Goal: Information Seeking & Learning: Find specific page/section

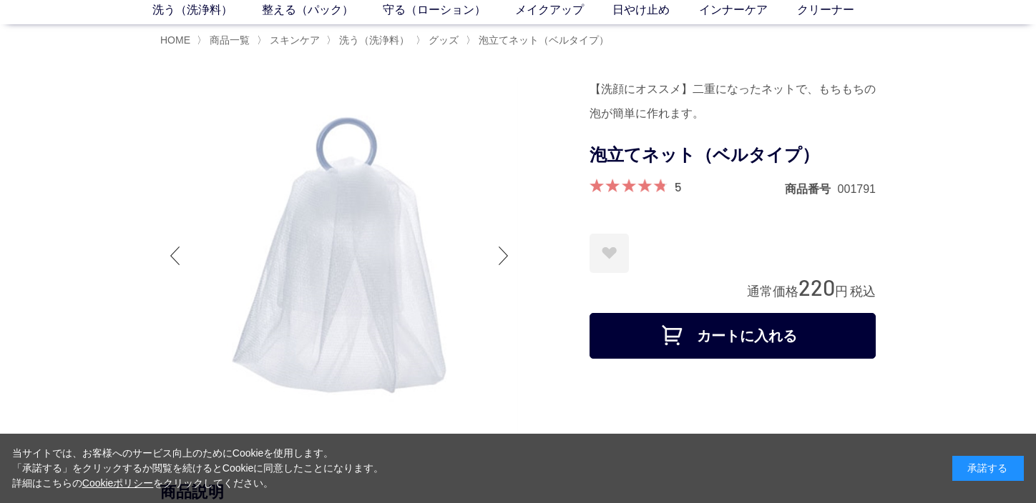
scroll to position [86, 0]
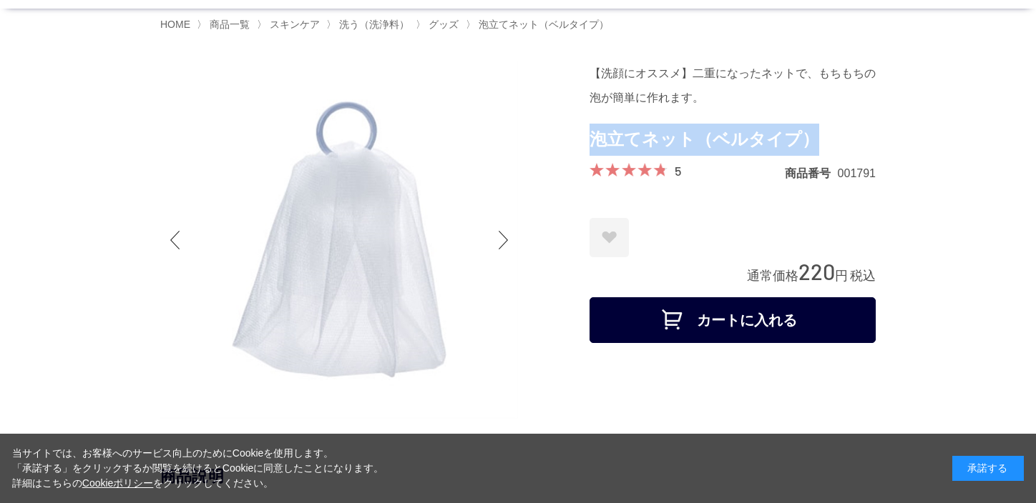
drag, startPoint x: 592, startPoint y: 138, endPoint x: 807, endPoint y: 144, distance: 214.6
click at [807, 144] on h1 "泡立てネット（ベルタイプ）" at bounding box center [732, 140] width 286 height 32
copy h1 "泡立てネット（ベルタイプ）"
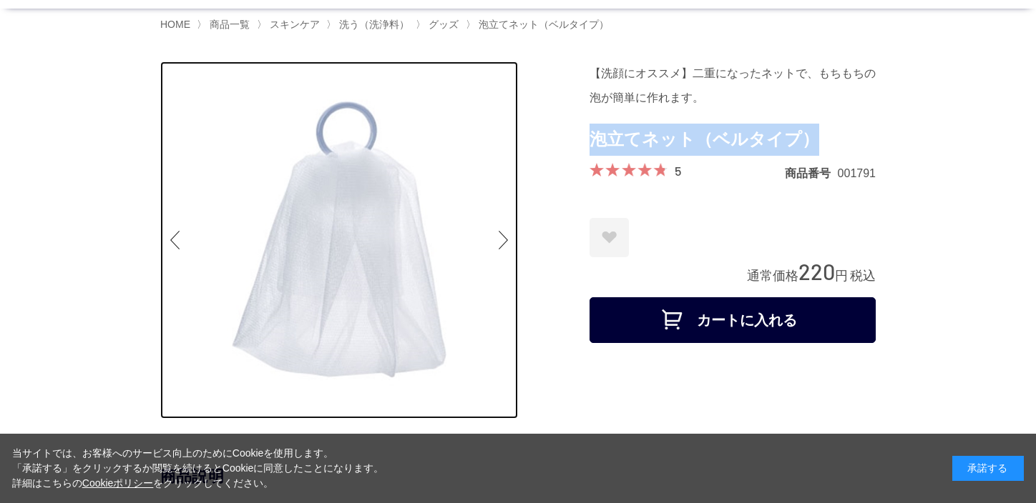
click at [335, 212] on img at bounding box center [339, 241] width 358 height 358
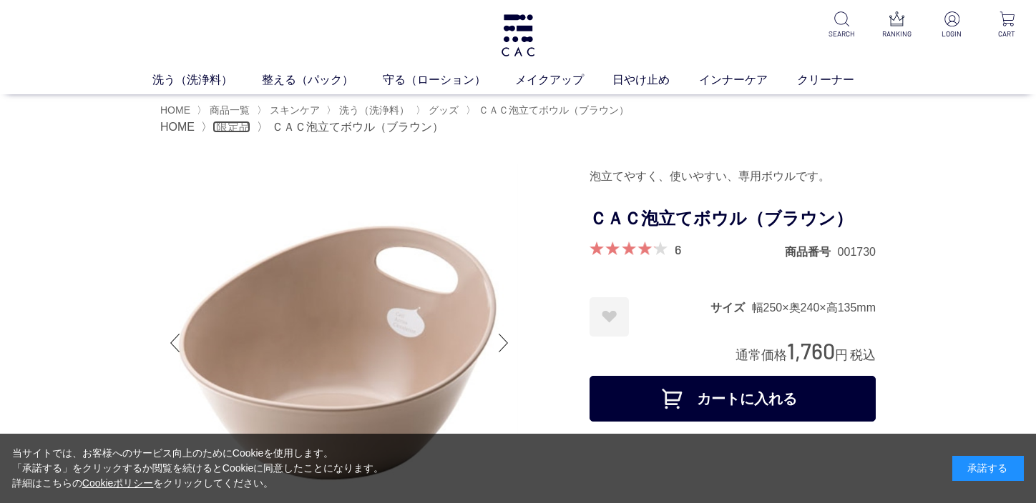
click at [236, 126] on span "限定品" at bounding box center [233, 127] width 34 height 12
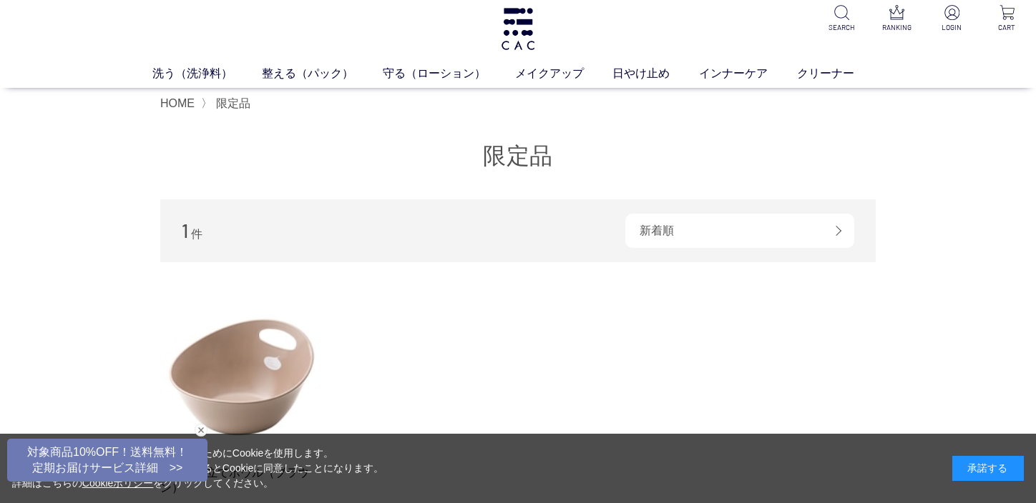
scroll to position [7, 0]
click at [181, 104] on span "HOME" at bounding box center [177, 103] width 34 height 12
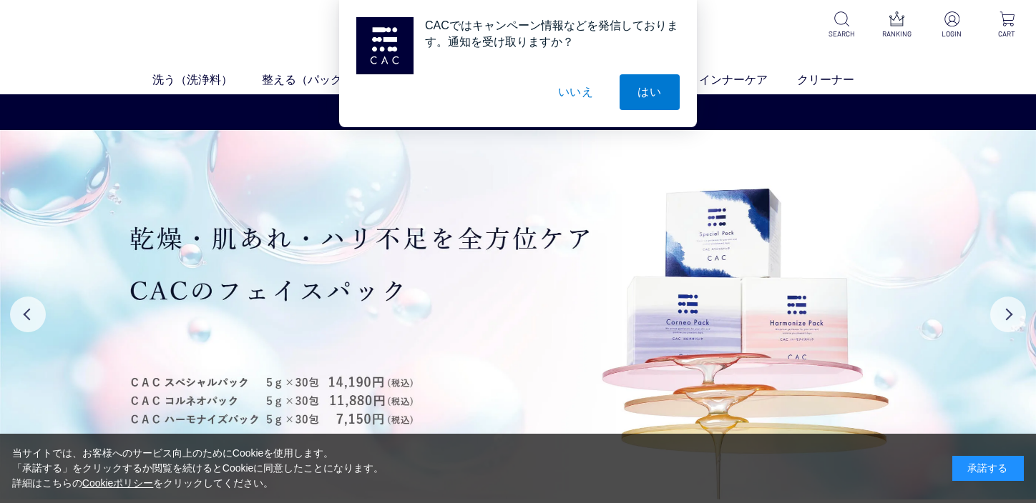
click at [577, 94] on button "いいえ" at bounding box center [576, 92] width 72 height 36
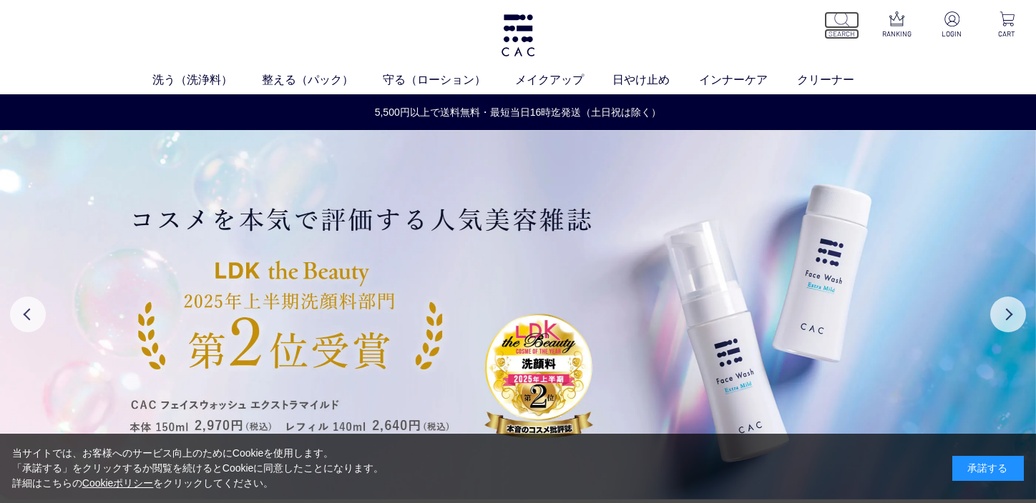
click at [834, 18] on img at bounding box center [841, 18] width 15 height 15
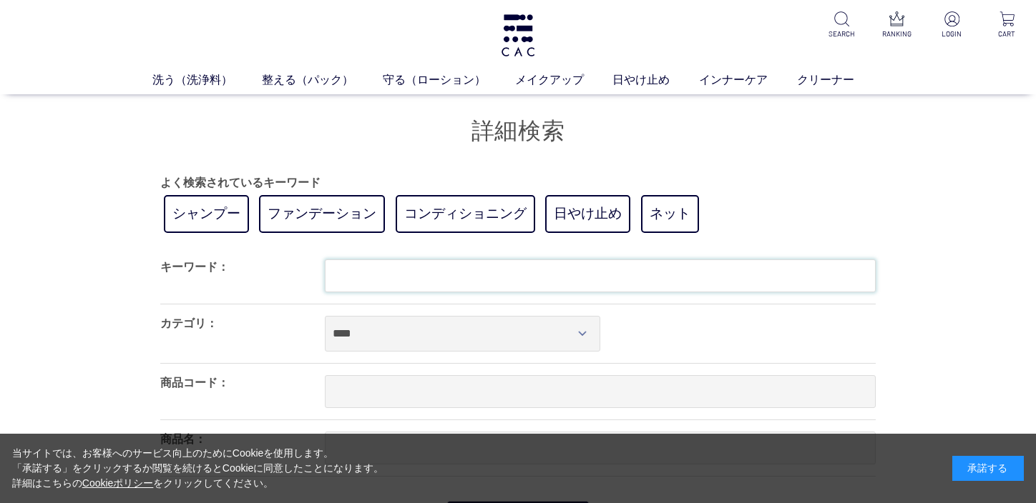
click at [399, 279] on input "text" at bounding box center [600, 276] width 551 height 33
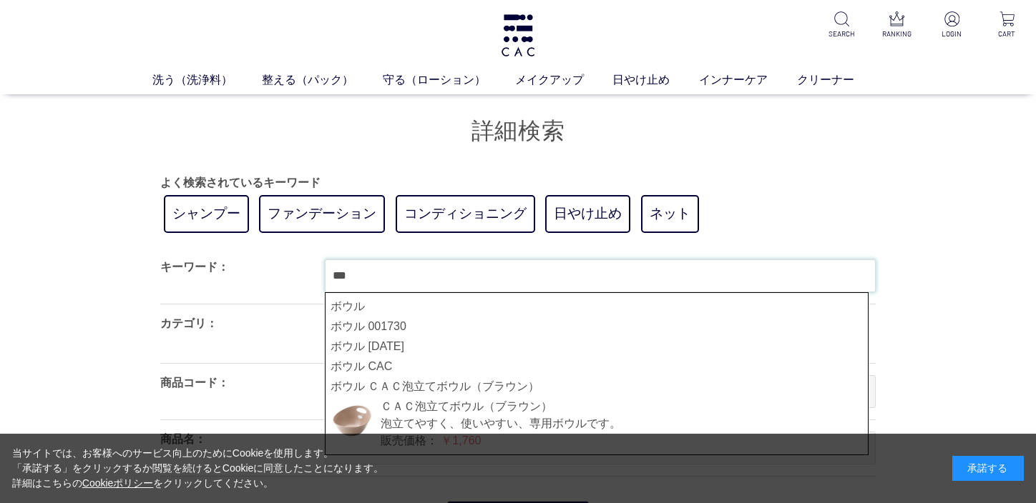
type input "***"
